Goal: Transaction & Acquisition: Purchase product/service

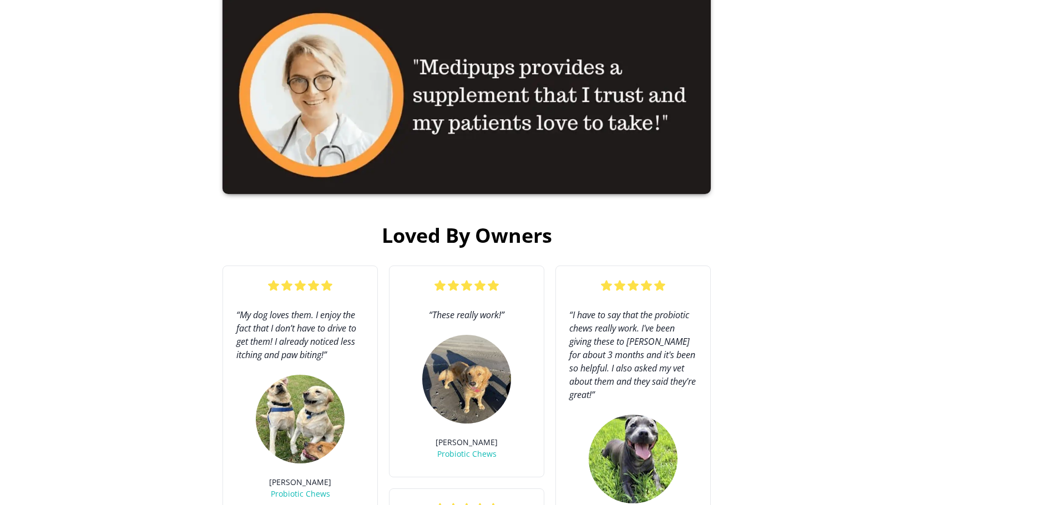
scroll to position [2832, 0]
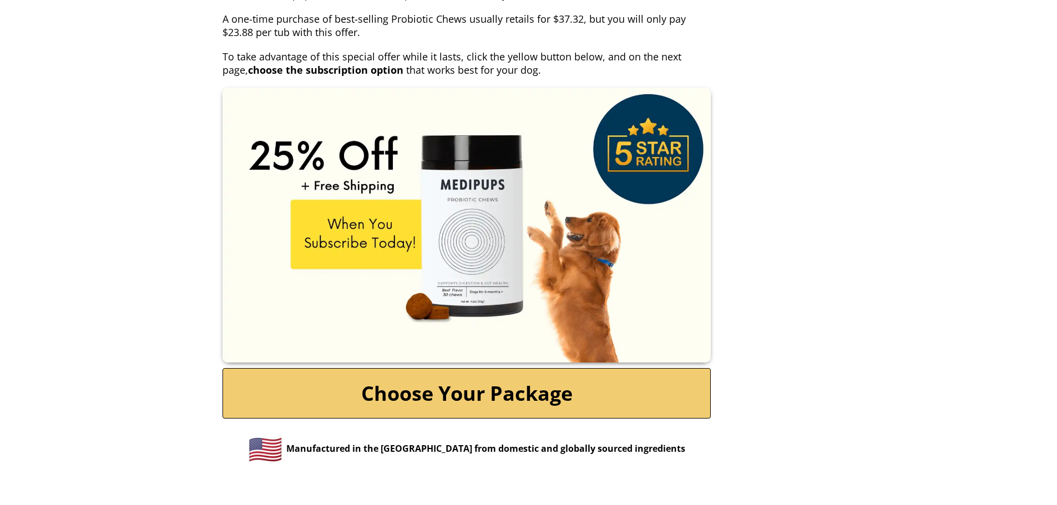
scroll to position [5086, 0]
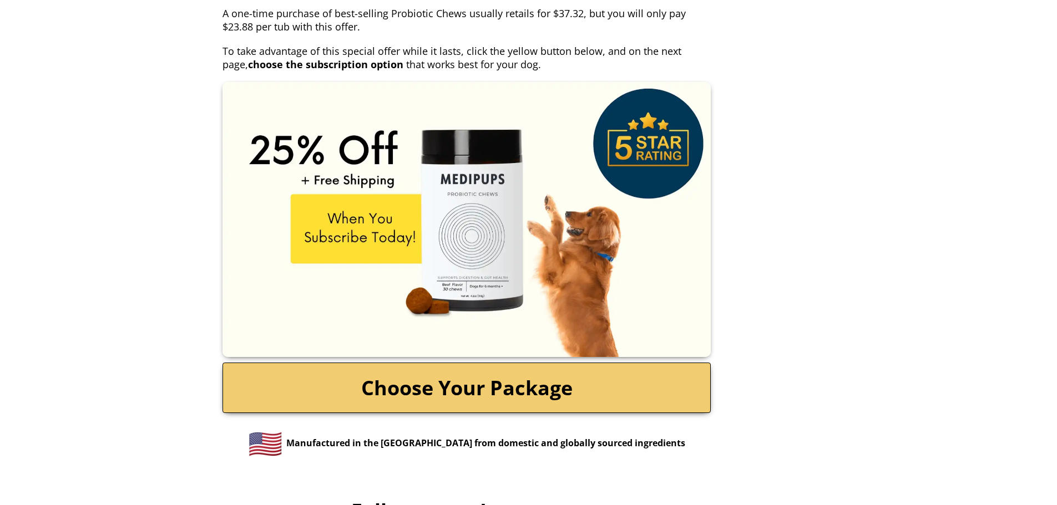
click at [541, 368] on link "Choose Your Package" at bounding box center [466, 388] width 488 height 50
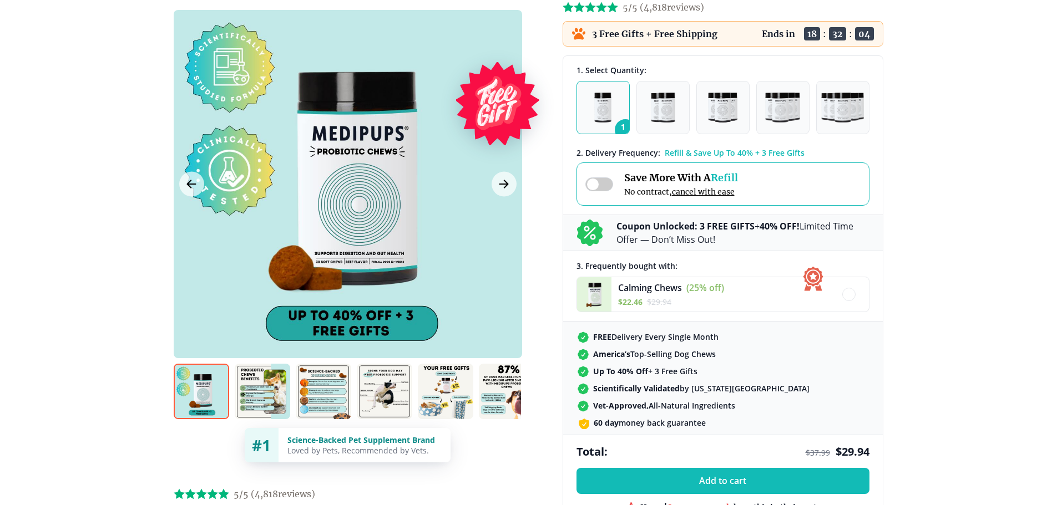
scroll to position [173, 0]
click at [666, 111] on img "button" at bounding box center [663, 107] width 24 height 30
click at [721, 110] on img "button" at bounding box center [723, 107] width 30 height 30
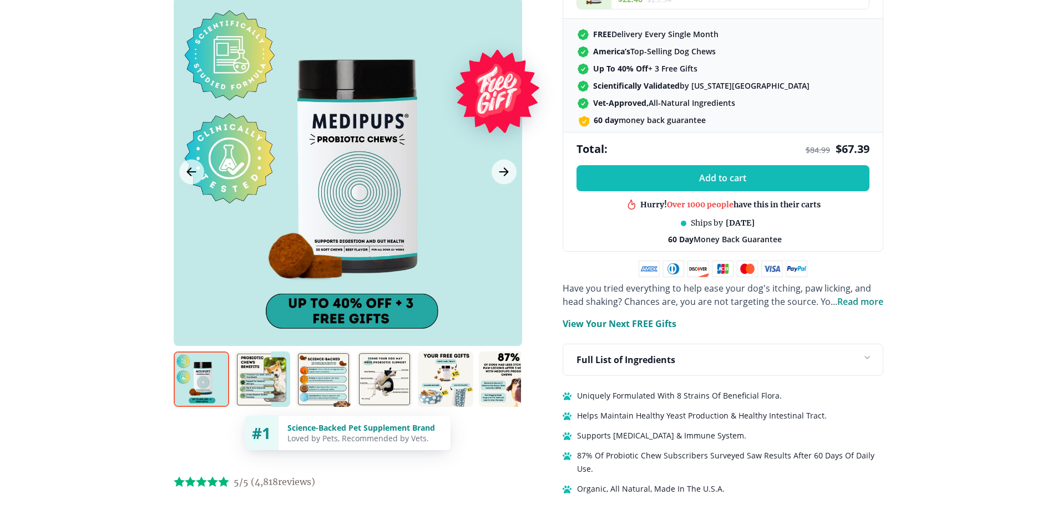
scroll to position [504, 0]
